Goal: Transaction & Acquisition: Purchase product/service

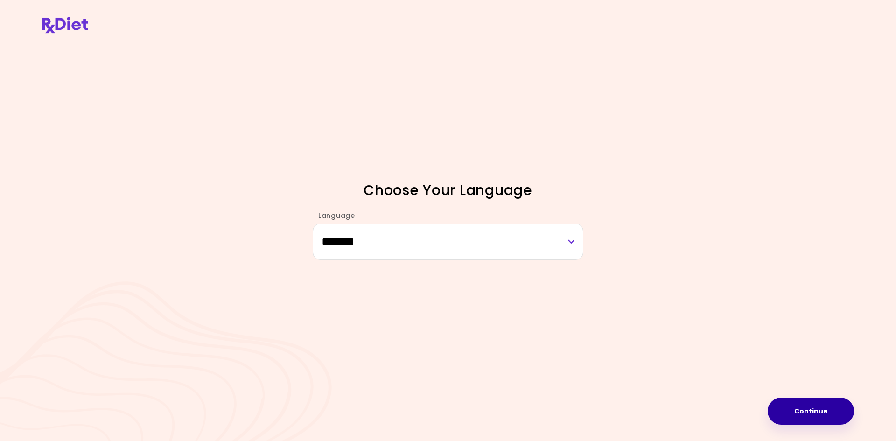
click at [799, 409] on button "Continue" at bounding box center [811, 411] width 86 height 27
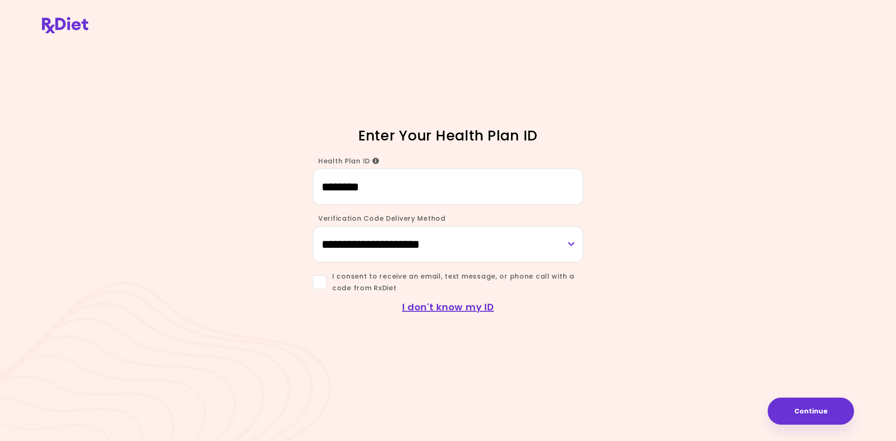
type input "********"
click at [328, 285] on span "I consent to receive an email, text message, or phone call with a code from RxD…" at bounding box center [455, 282] width 257 height 23
click at [836, 419] on button "Continue" at bounding box center [811, 411] width 86 height 27
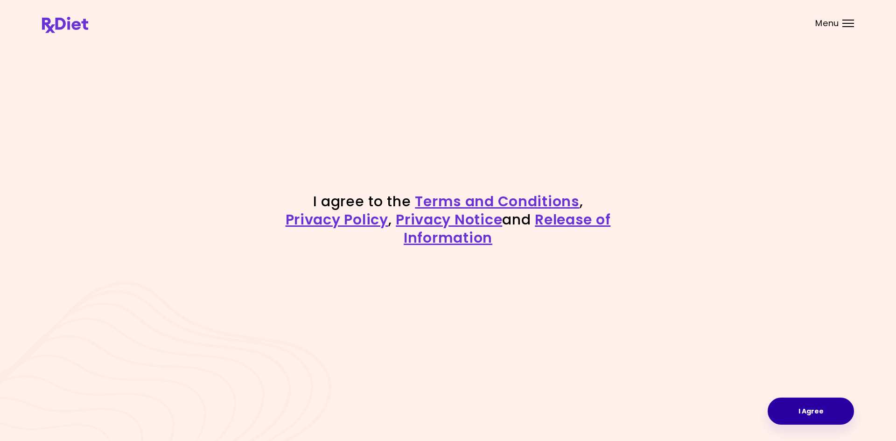
click at [793, 420] on button "I Agree" at bounding box center [811, 411] width 86 height 27
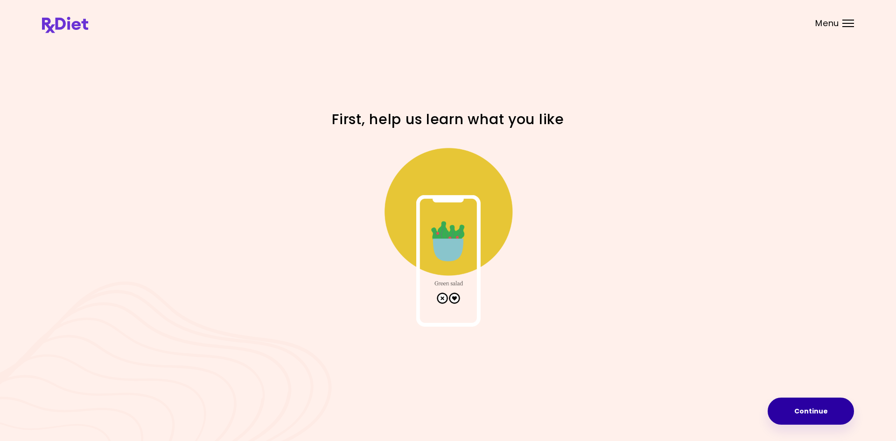
click at [799, 416] on button "Continue" at bounding box center [811, 411] width 86 height 27
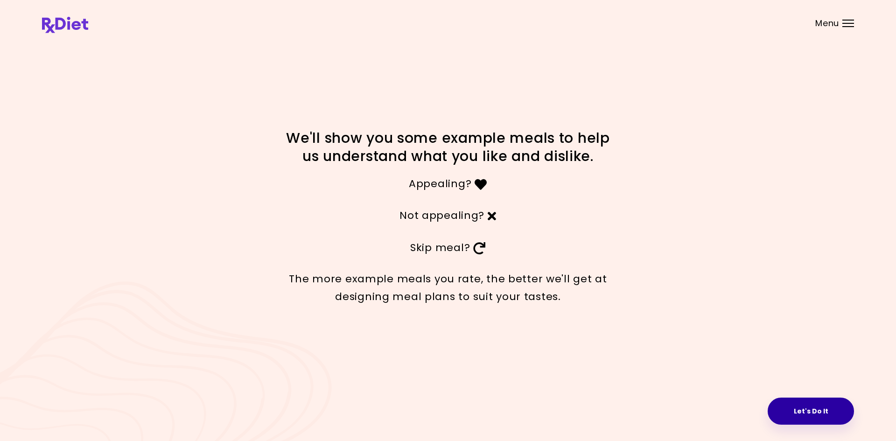
click at [794, 402] on button "Let's Do It" at bounding box center [811, 411] width 86 height 27
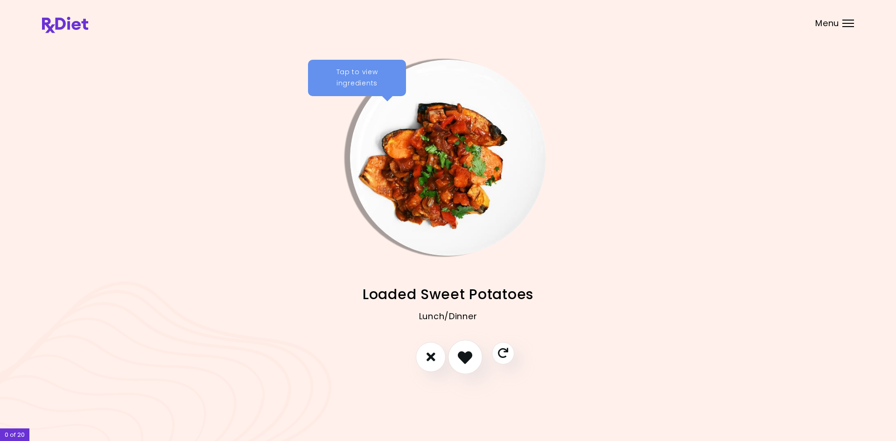
click at [473, 353] on button "I like this recipe" at bounding box center [465, 357] width 35 height 35
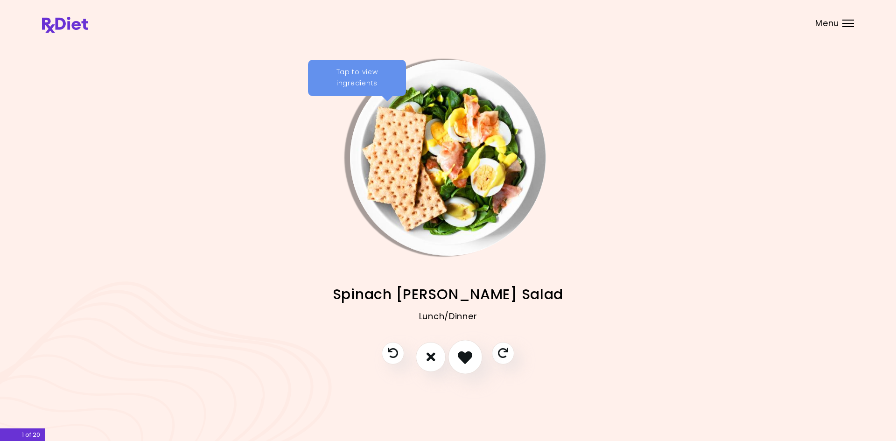
click at [475, 367] on button "I like this recipe" at bounding box center [465, 357] width 35 height 35
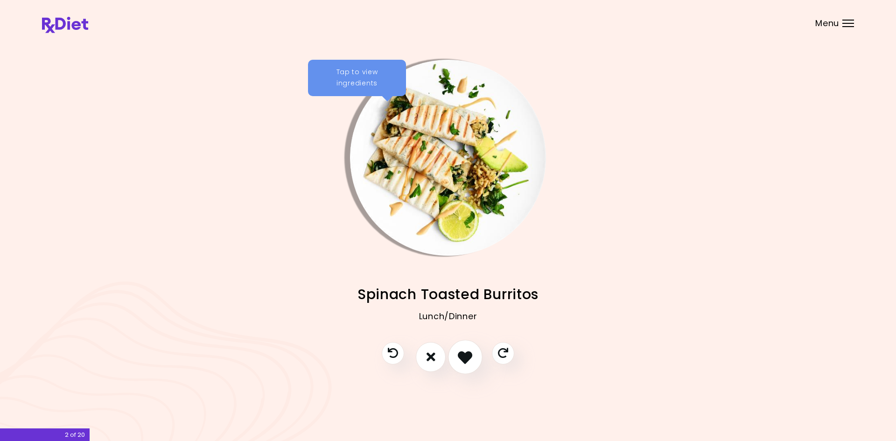
click at [475, 367] on button "I like this recipe" at bounding box center [465, 357] width 35 height 35
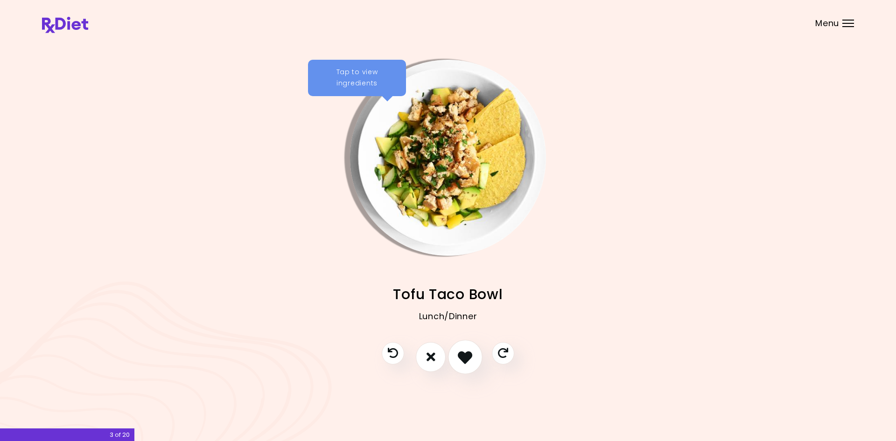
click at [475, 367] on button "I like this recipe" at bounding box center [465, 357] width 35 height 35
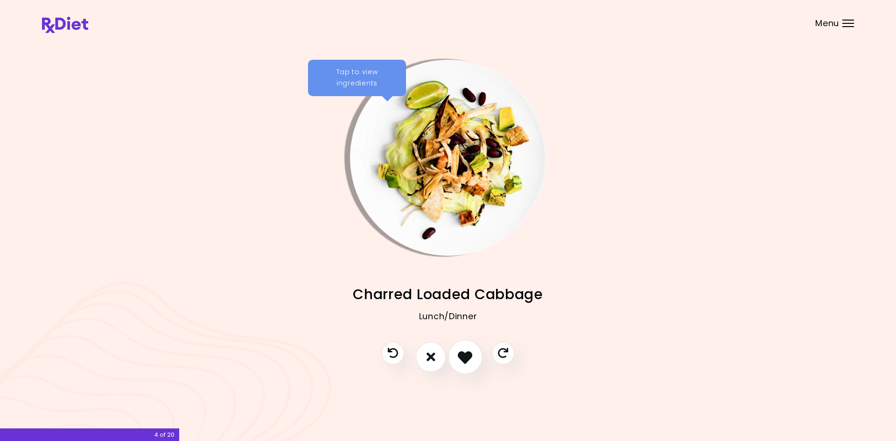
click at [475, 367] on button "I like this recipe" at bounding box center [465, 357] width 35 height 35
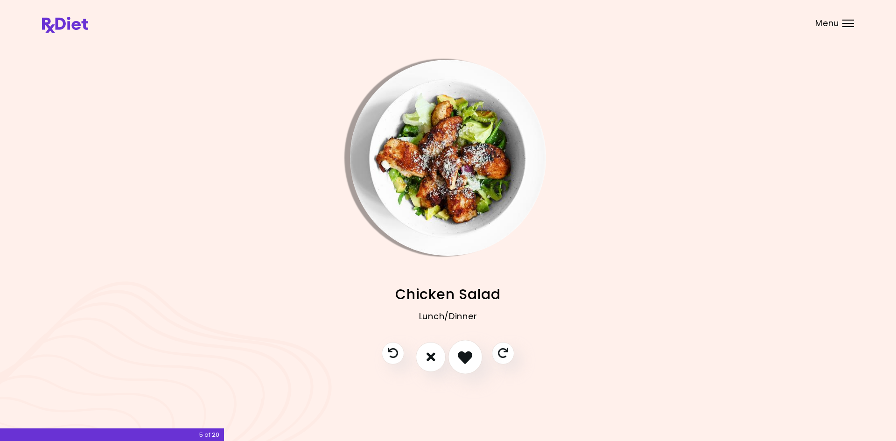
click at [475, 367] on button "I like this recipe" at bounding box center [465, 357] width 35 height 35
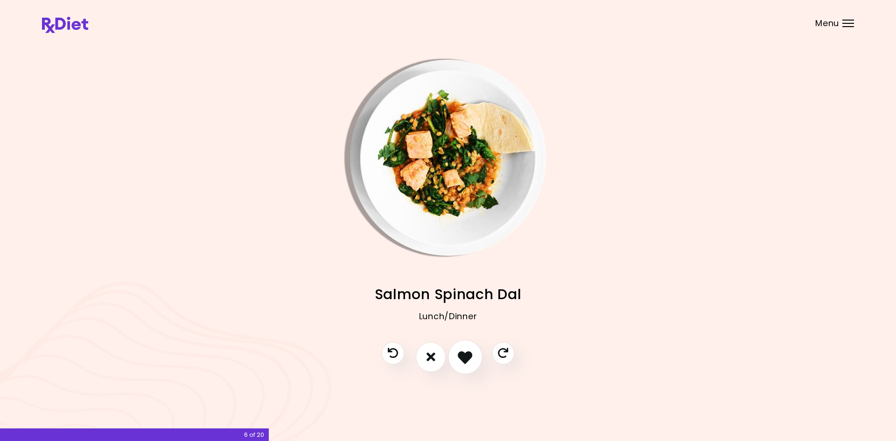
click at [475, 367] on button "I like this recipe" at bounding box center [465, 357] width 35 height 35
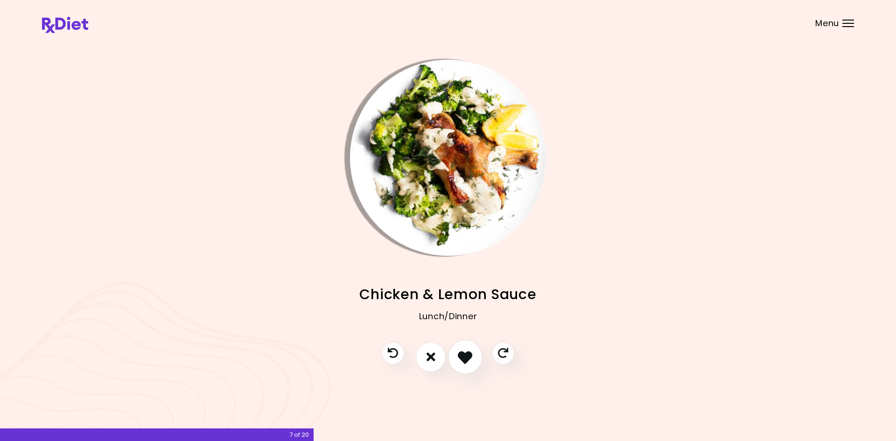
click at [475, 367] on button "I like this recipe" at bounding box center [465, 357] width 35 height 35
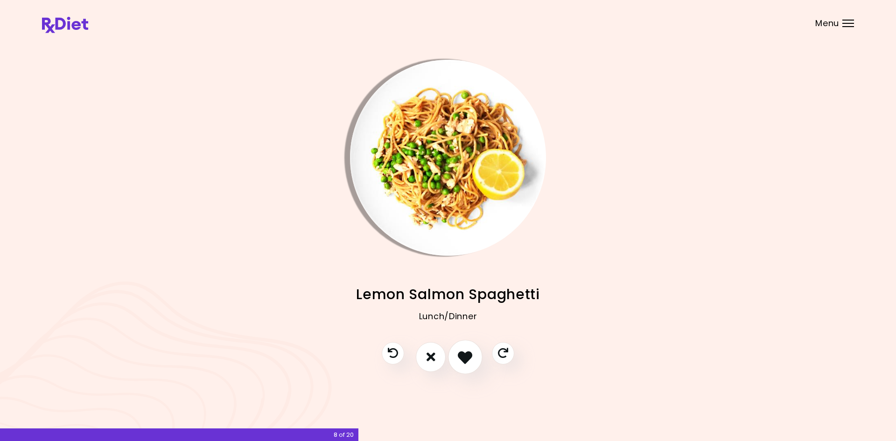
click at [475, 367] on button "I like this recipe" at bounding box center [465, 357] width 35 height 35
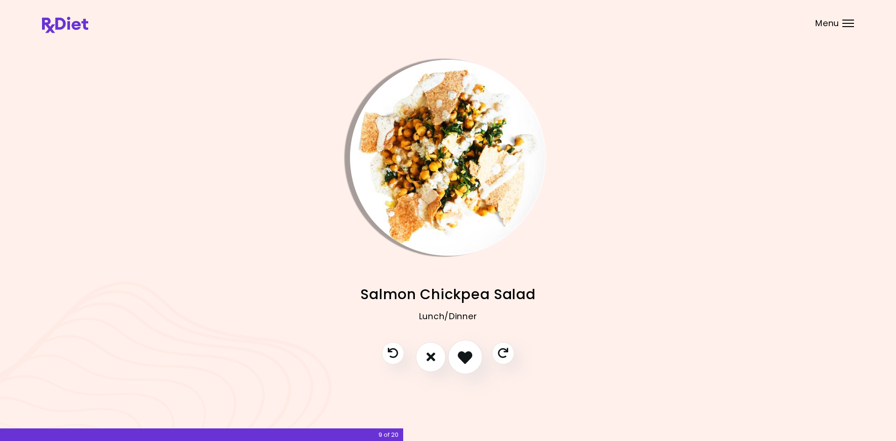
click at [475, 367] on button "I like this recipe" at bounding box center [465, 357] width 35 height 35
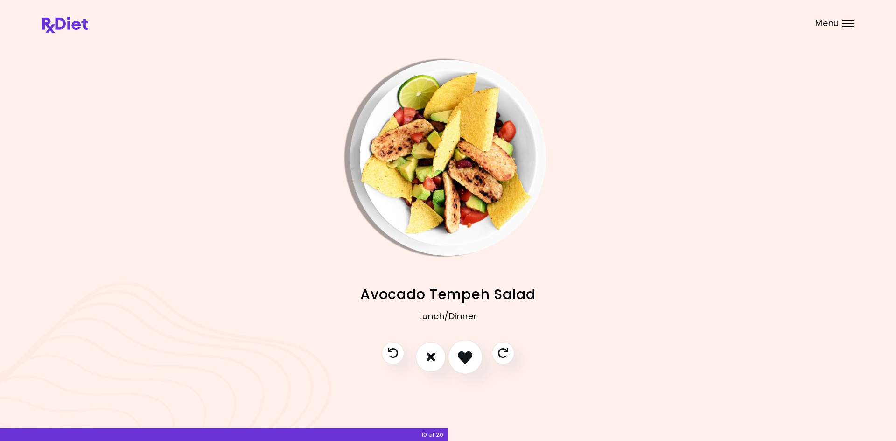
click at [475, 367] on button "I like this recipe" at bounding box center [465, 357] width 35 height 35
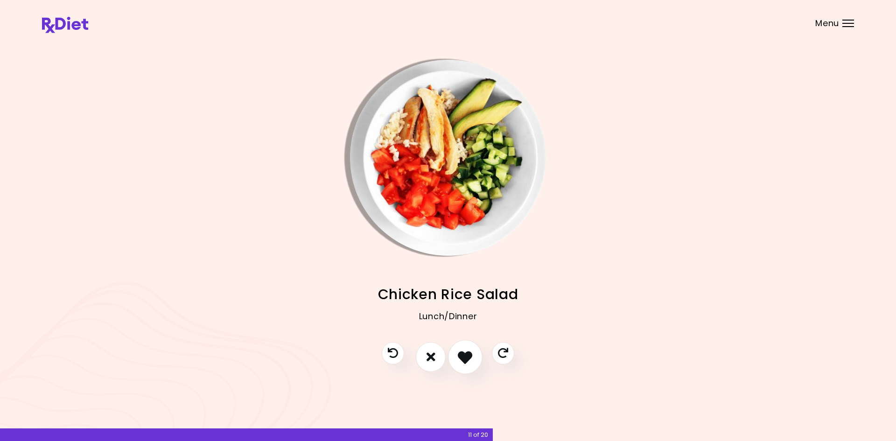
click at [475, 367] on button "I like this recipe" at bounding box center [465, 357] width 35 height 35
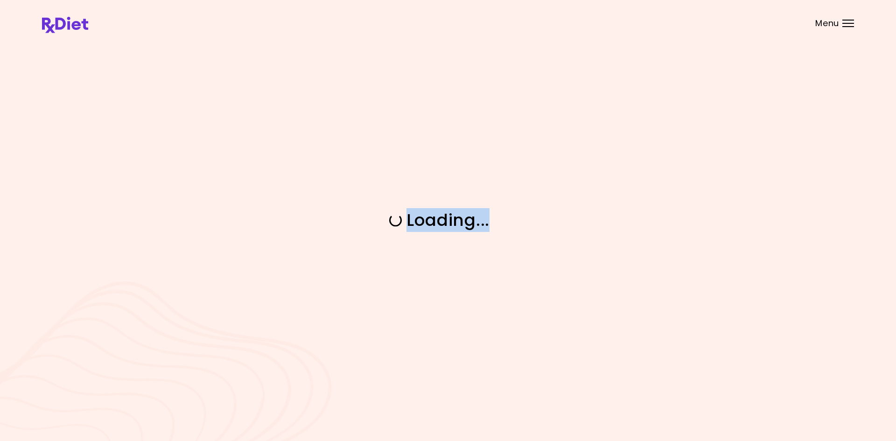
click at [475, 367] on div "Loading ..." at bounding box center [448, 220] width 896 height 441
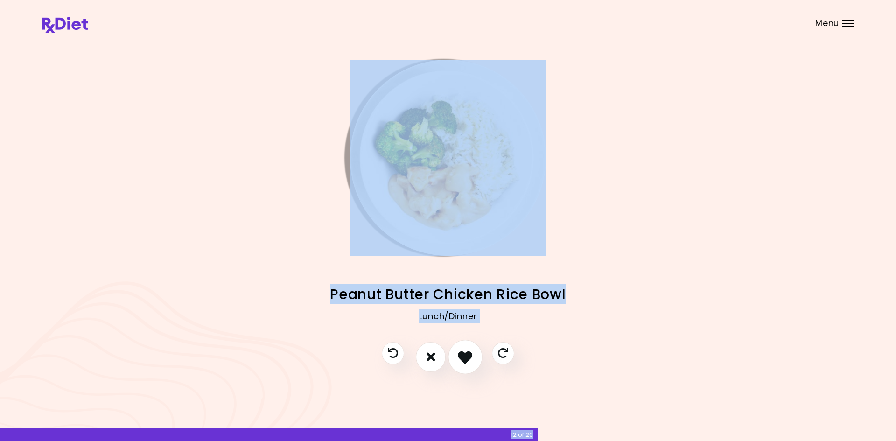
click at [475, 366] on button "I like this recipe" at bounding box center [465, 357] width 35 height 35
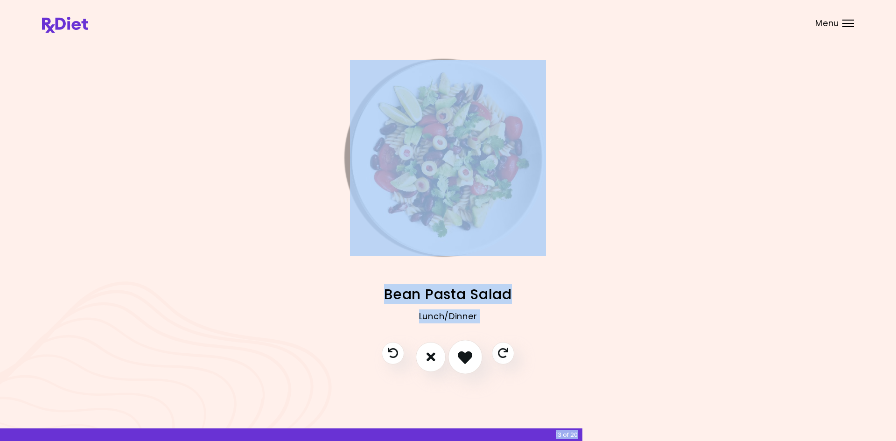
click at [475, 366] on button "I like this recipe" at bounding box center [465, 357] width 35 height 35
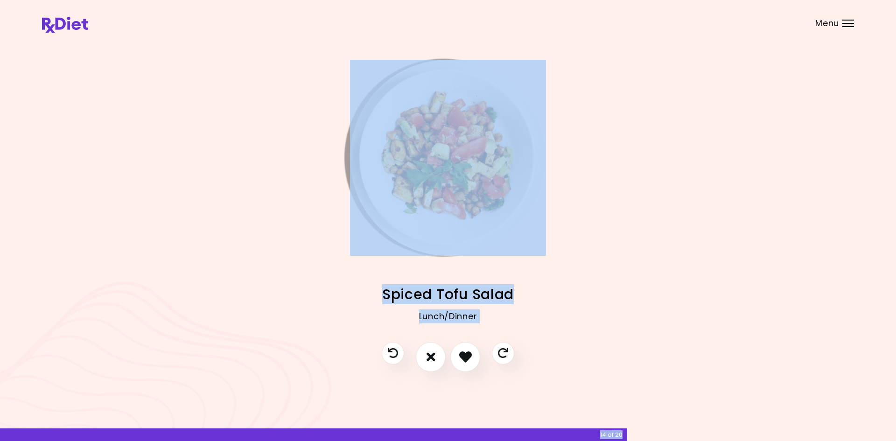
click at [477, 390] on div "Loaded Sweet Potatoes Lunch/Dinner Spinach [PERSON_NAME] Salad Lunch/Dinner Spi…" at bounding box center [448, 220] width 896 height 441
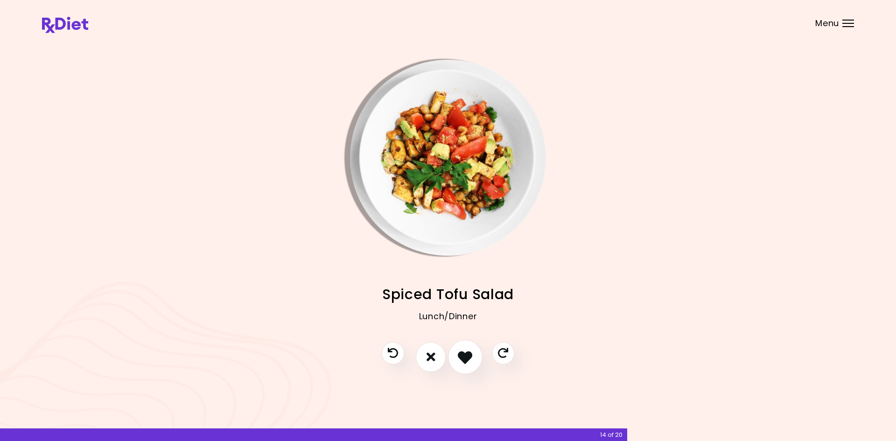
click at [468, 357] on icon "I like this recipe" at bounding box center [465, 357] width 14 height 14
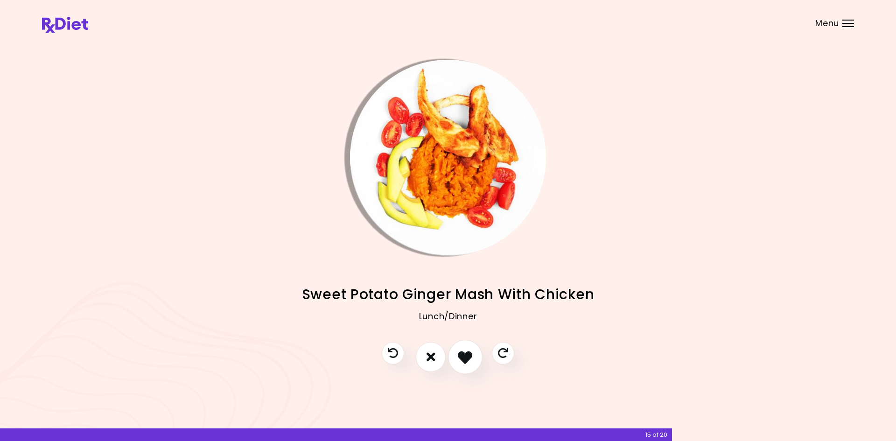
click at [468, 357] on icon "I like this recipe" at bounding box center [465, 357] width 14 height 14
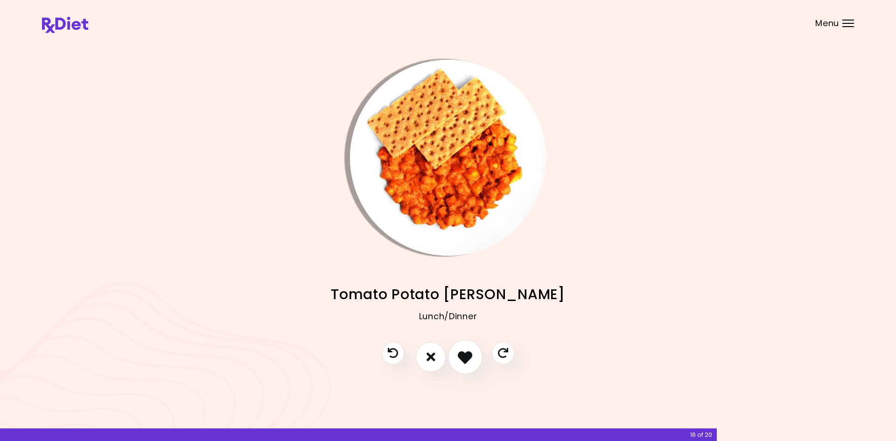
click at [468, 357] on icon "I like this recipe" at bounding box center [465, 357] width 14 height 14
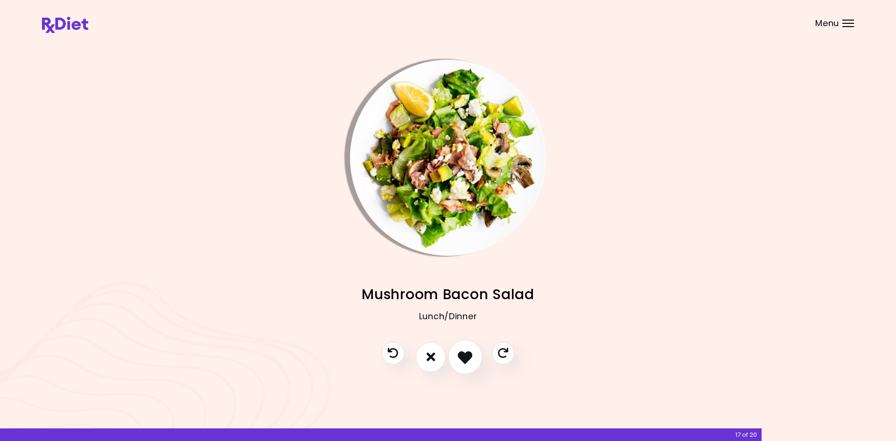
click at [468, 357] on icon "I like this recipe" at bounding box center [465, 357] width 14 height 14
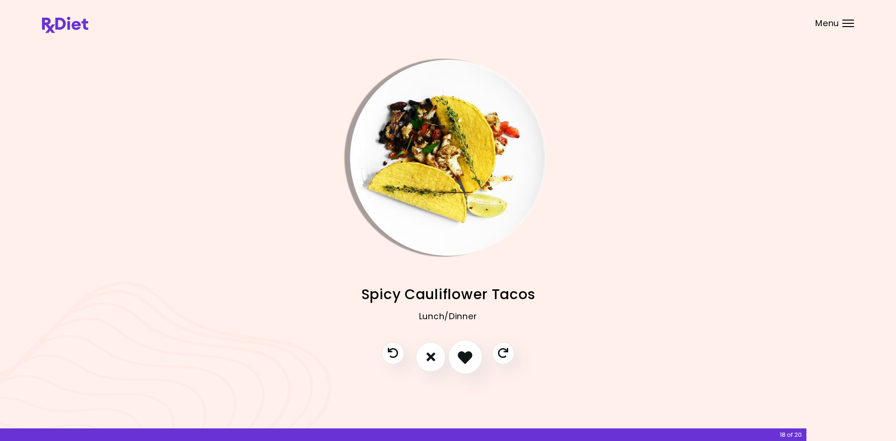
click at [468, 357] on icon "I like this recipe" at bounding box center [465, 357] width 14 height 14
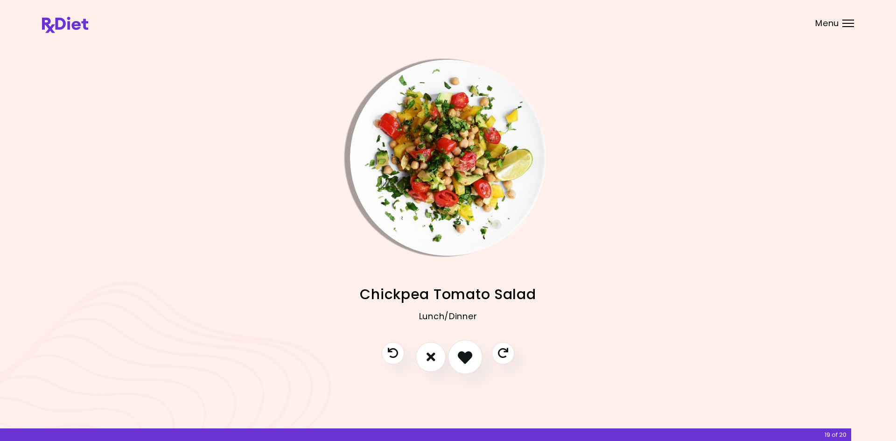
click at [468, 357] on icon "I like this recipe" at bounding box center [465, 357] width 14 height 14
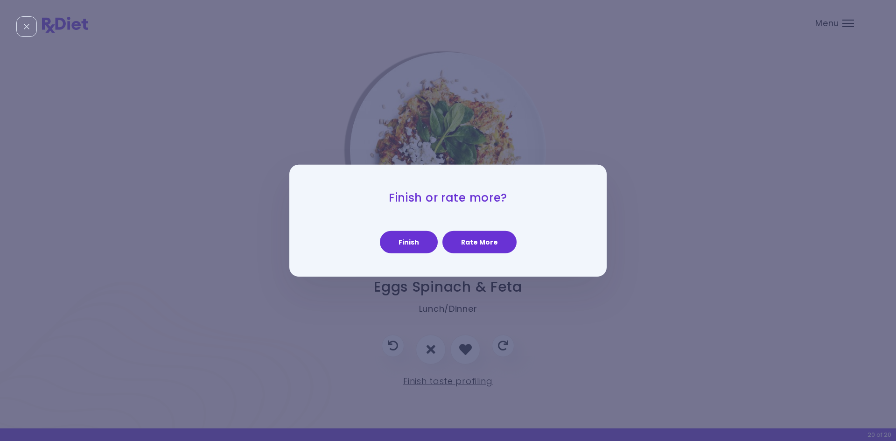
drag, startPoint x: 421, startPoint y: 238, endPoint x: 422, endPoint y: 245, distance: 6.1
click at [421, 244] on button "Finish" at bounding box center [409, 242] width 58 height 22
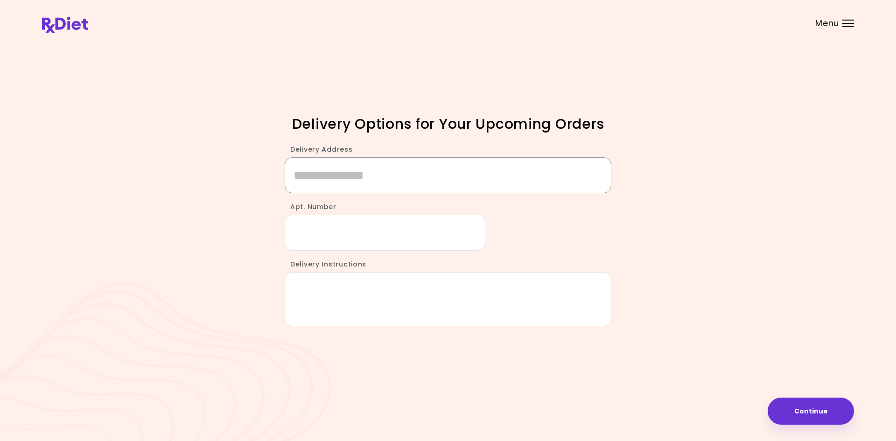
click at [356, 176] on input "Delivery Address" at bounding box center [448, 175] width 327 height 36
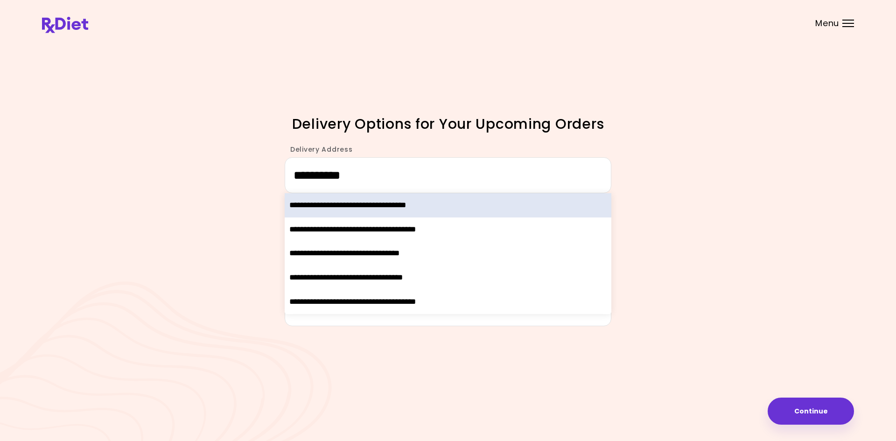
click at [391, 201] on div "**********" at bounding box center [448, 205] width 327 height 24
type input "**********"
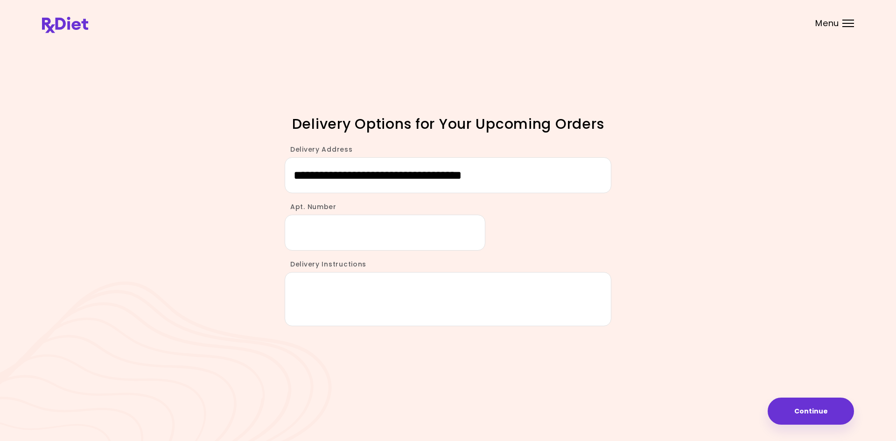
click at [602, 240] on div "Apt. Number" at bounding box center [448, 221] width 336 height 57
click at [477, 283] on textarea "Delivery Instructions" at bounding box center [448, 299] width 327 height 54
click at [461, 223] on input "Apt. Number" at bounding box center [385, 233] width 201 height 36
click at [530, 172] on input "**********" at bounding box center [448, 175] width 327 height 36
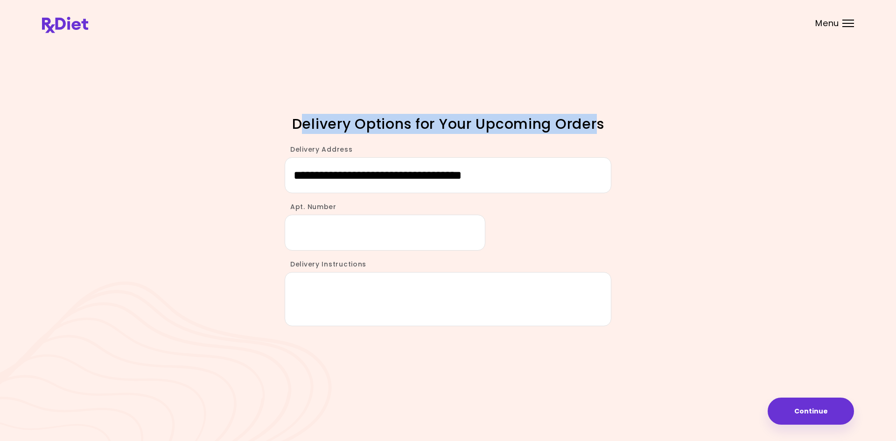
drag, startPoint x: 597, startPoint y: 128, endPoint x: 303, endPoint y: 121, distance: 294.6
click at [303, 121] on h1 "Delivery Options for Your Upcoming Orders" at bounding box center [448, 124] width 327 height 18
click at [302, 120] on h1 "Delivery Options for Your Upcoming Orders" at bounding box center [448, 124] width 327 height 18
drag, startPoint x: 399, startPoint y: 121, endPoint x: 554, endPoint y: 119, distance: 154.5
click at [554, 119] on h1 "Delivery Options for Your Upcoming Orders" at bounding box center [448, 124] width 327 height 18
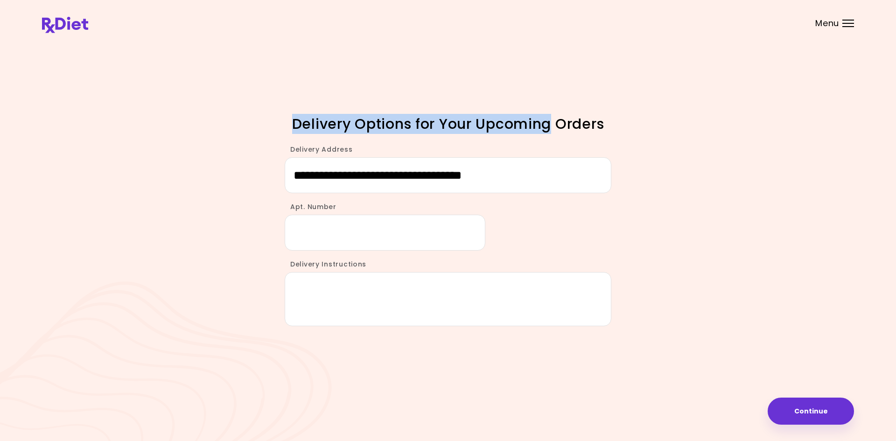
click at [554, 119] on h1 "Delivery Options for Your Upcoming Orders" at bounding box center [448, 124] width 327 height 18
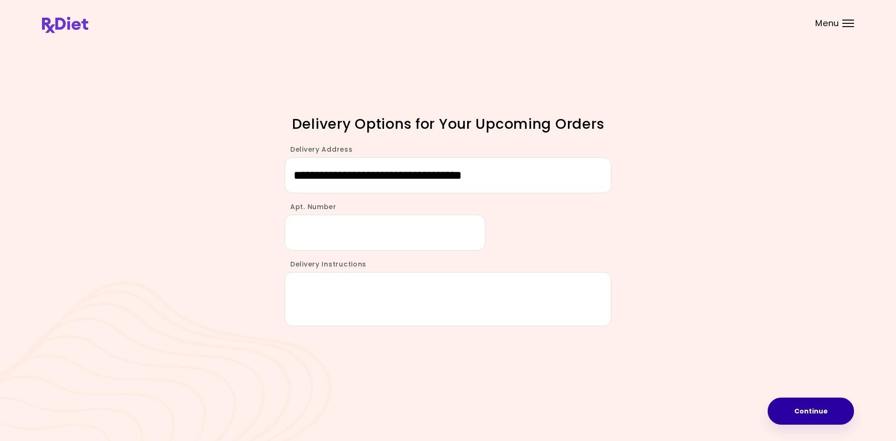
click at [809, 413] on button "Continue" at bounding box center [811, 411] width 86 height 27
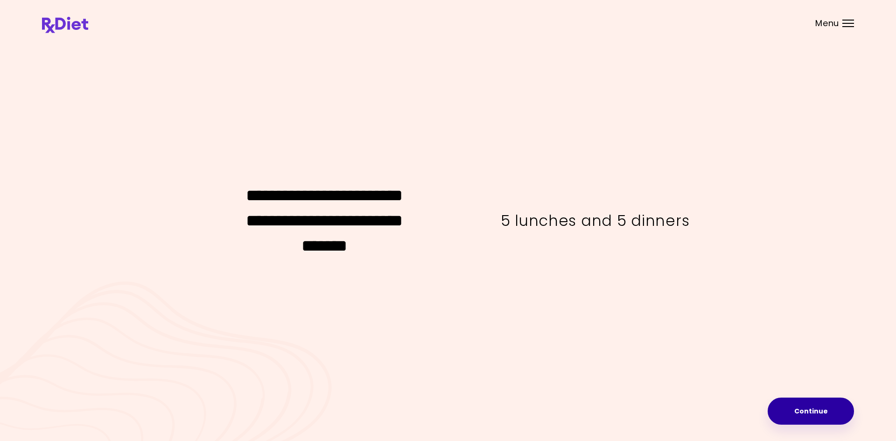
click at [785, 402] on button "Continue" at bounding box center [811, 411] width 86 height 27
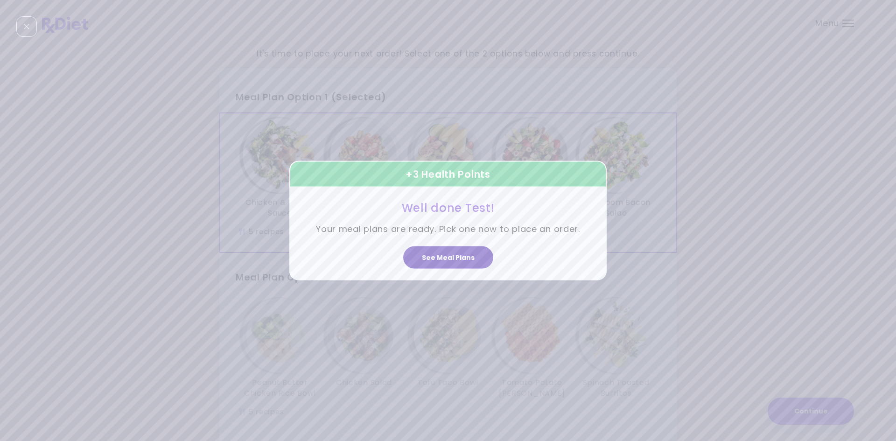
click at [464, 264] on button "See Meal Plans" at bounding box center [448, 257] width 90 height 22
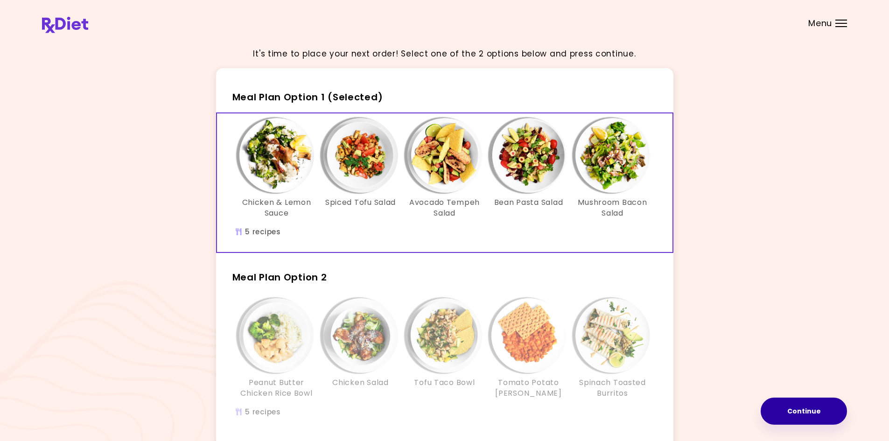
click at [779, 411] on button "Continue" at bounding box center [804, 411] width 86 height 27
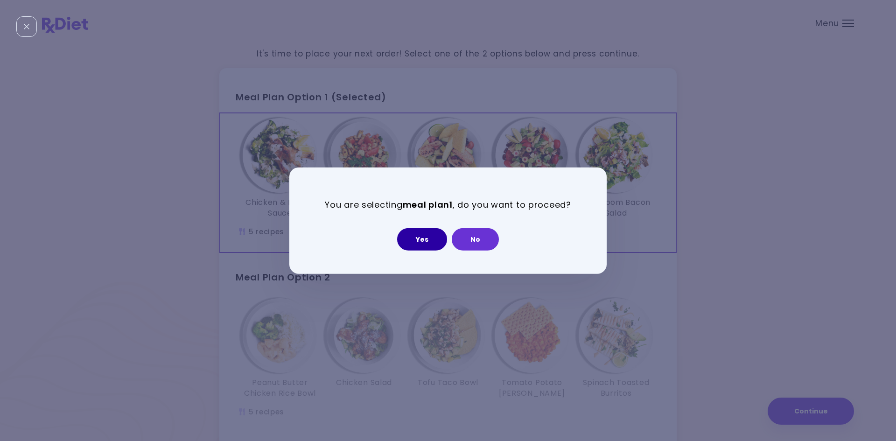
click at [429, 244] on button "Yes" at bounding box center [422, 239] width 50 height 22
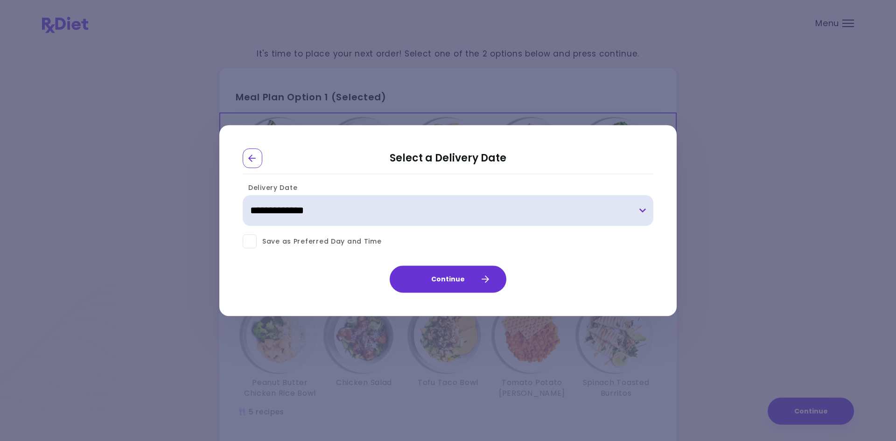
click at [423, 209] on select "**********" at bounding box center [448, 211] width 411 height 31
select select "**********"
click at [243, 196] on select "**********" at bounding box center [448, 211] width 411 height 31
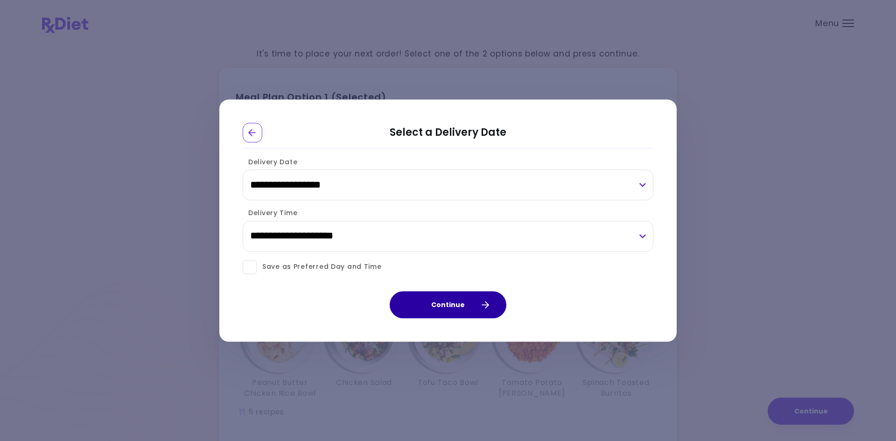
click at [413, 309] on button "Continue" at bounding box center [448, 304] width 117 height 27
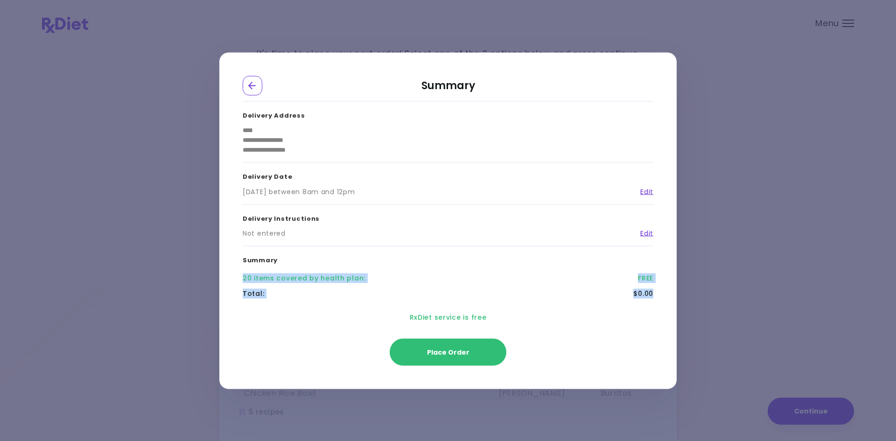
drag, startPoint x: 654, startPoint y: 301, endPoint x: 407, endPoint y: 242, distance: 254.1
click at [407, 242] on div "**********" at bounding box center [443, 217] width 448 height 232
click at [407, 242] on div "Delivery Instructions Not entered Edit" at bounding box center [448, 225] width 411 height 42
click at [648, 233] on link "Edit" at bounding box center [643, 234] width 20 height 10
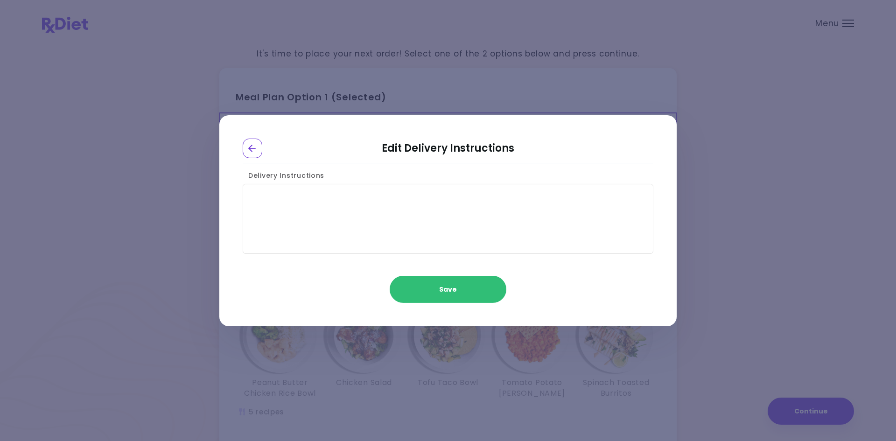
click at [369, 208] on textarea "Delivery Instructions" at bounding box center [448, 219] width 411 height 70
type textarea "****"
click at [420, 285] on button "Save" at bounding box center [448, 289] width 117 height 27
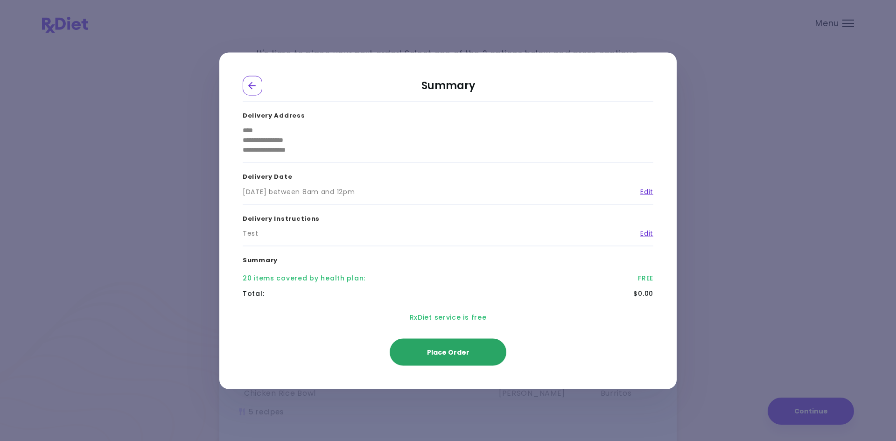
click at [462, 357] on button "Place Order" at bounding box center [448, 351] width 117 height 27
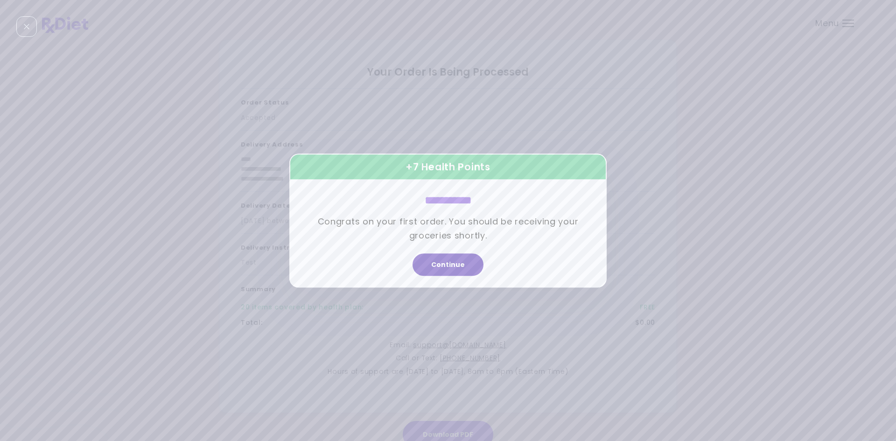
click at [456, 266] on button "Continue" at bounding box center [448, 264] width 71 height 22
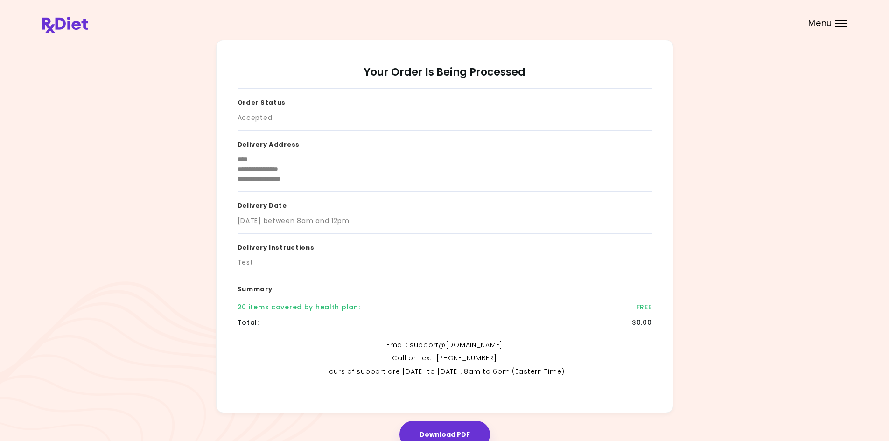
click at [77, 21] on img at bounding box center [65, 25] width 46 height 16
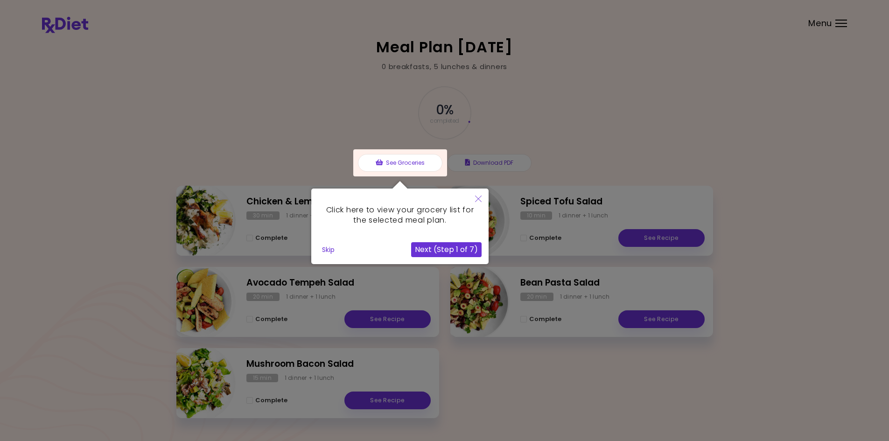
click at [425, 250] on button "Next (Step 1 of 7)" at bounding box center [446, 249] width 70 height 15
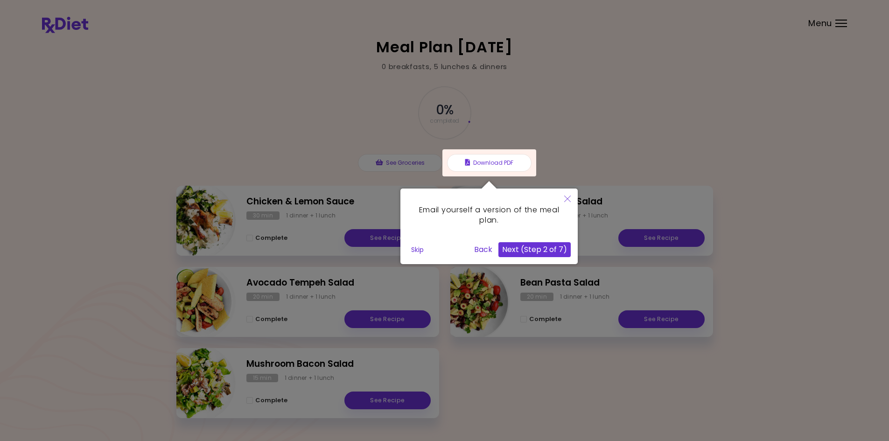
click at [553, 251] on button "Next (Step 2 of 7)" at bounding box center [534, 249] width 72 height 15
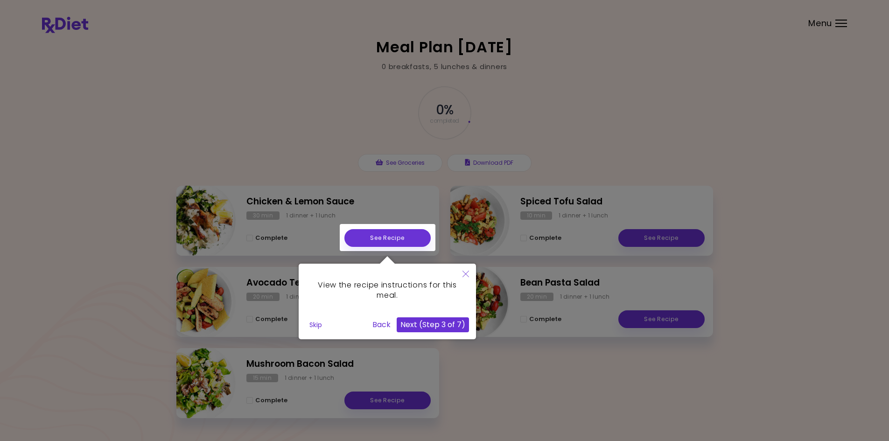
click at [456, 323] on button "Next (Step 3 of 7)" at bounding box center [433, 324] width 72 height 15
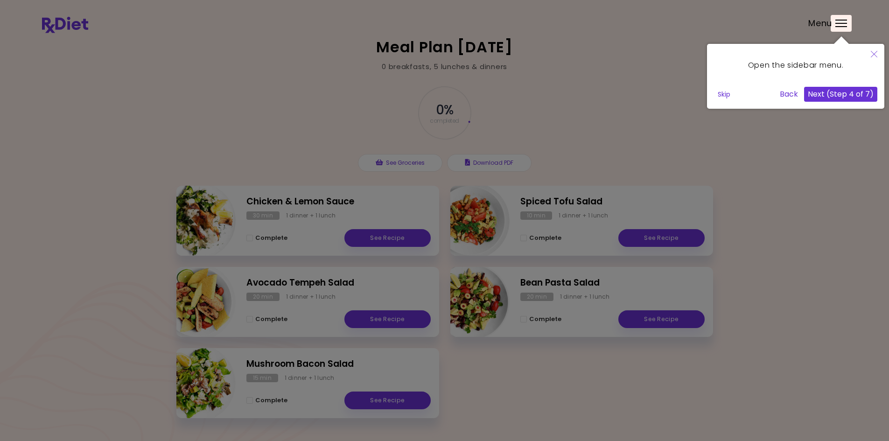
click at [836, 91] on button "Next (Step 4 of 7)" at bounding box center [840, 94] width 73 height 15
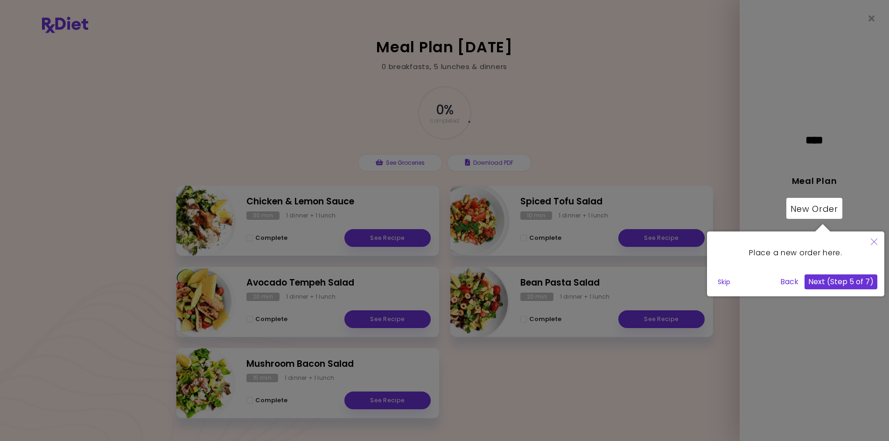
click at [835, 282] on button "Next (Step 5 of 7)" at bounding box center [841, 281] width 73 height 15
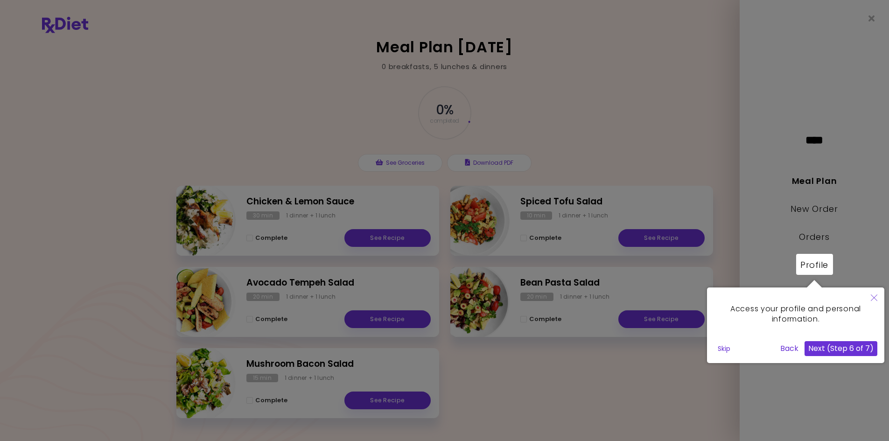
click at [814, 346] on button "Next (Step 6 of 7)" at bounding box center [841, 348] width 73 height 15
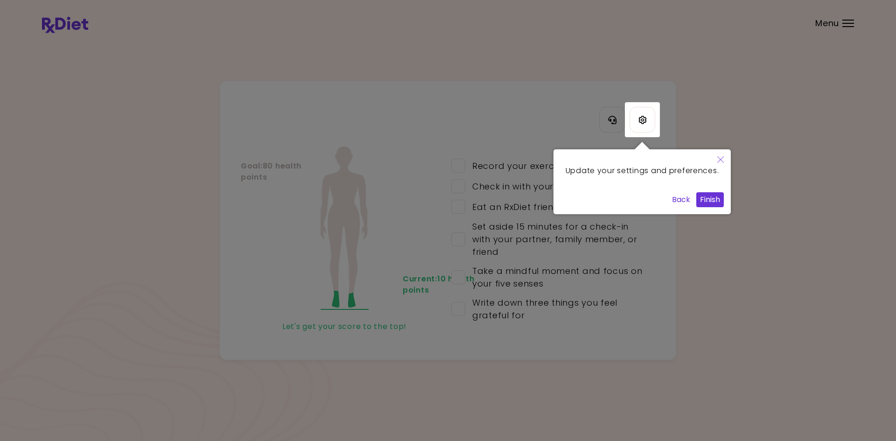
click at [707, 207] on button "Finish" at bounding box center [710, 199] width 28 height 15
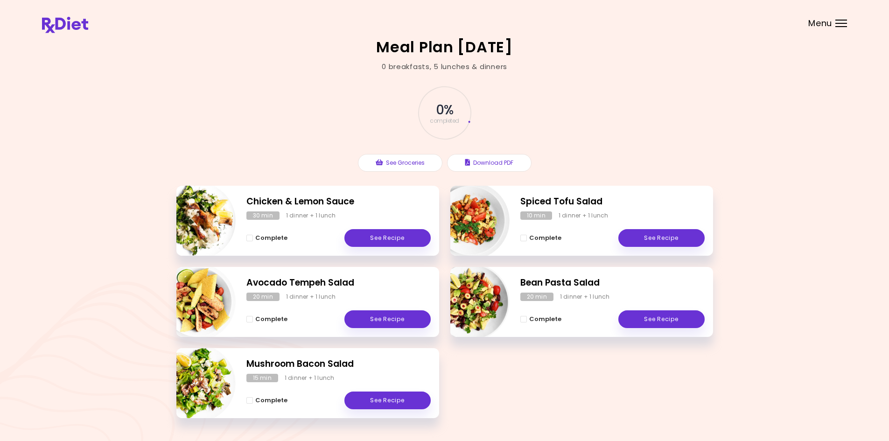
click at [828, 31] on header at bounding box center [444, 18] width 889 height 37
click at [828, 22] on span "Menu" at bounding box center [820, 23] width 24 height 8
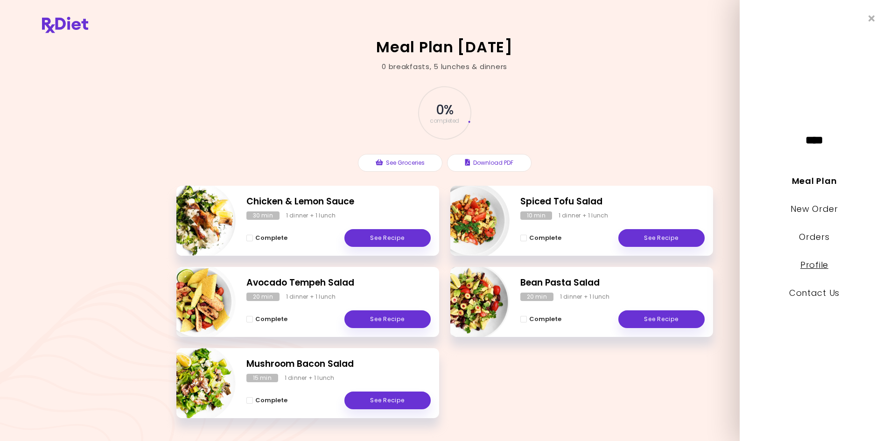
click at [821, 262] on link "Profile" at bounding box center [814, 265] width 28 height 12
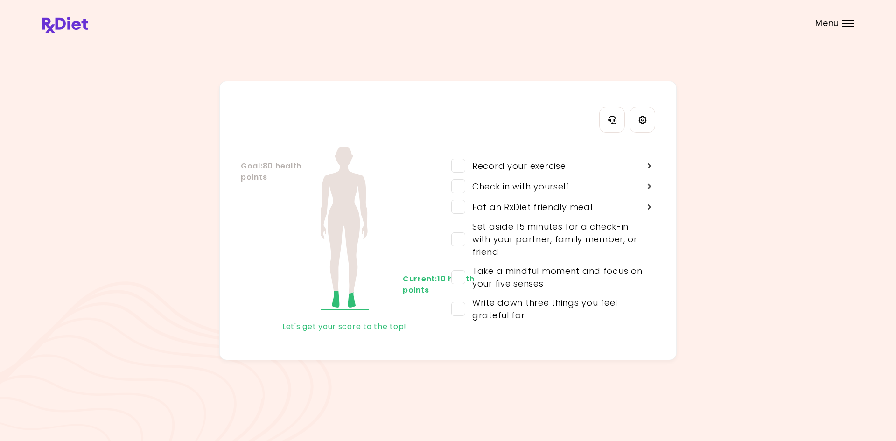
click at [655, 116] on div "My Health Score Details Goal : 80 health points Current : 10 health points Let'…" at bounding box center [447, 221] width 457 height 280
click at [646, 116] on icon "Settings" at bounding box center [642, 120] width 8 height 8
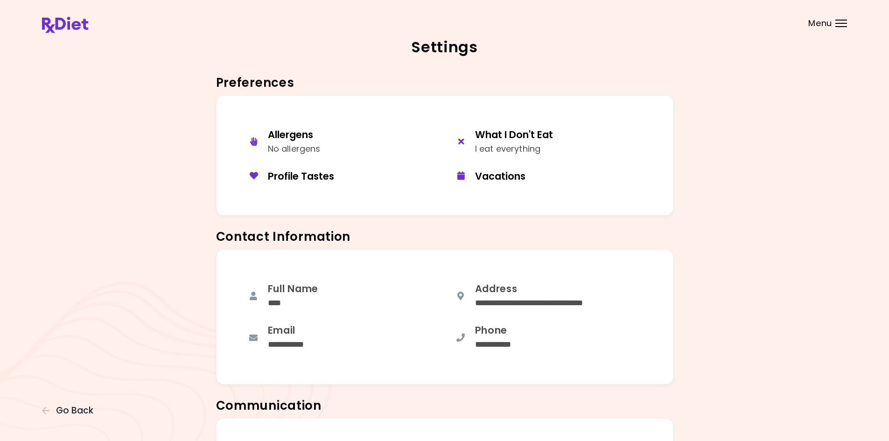
click at [65, 24] on img at bounding box center [65, 25] width 46 height 16
